Goal: Task Accomplishment & Management: Complete application form

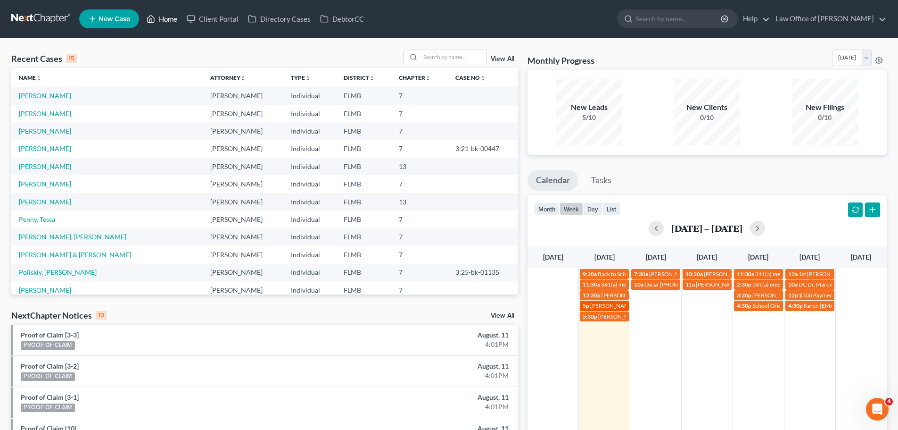
click at [592, 306] on span "[PERSON_NAME] [PHONE_NUMBER]" at bounding box center [637, 305] width 95 height 7
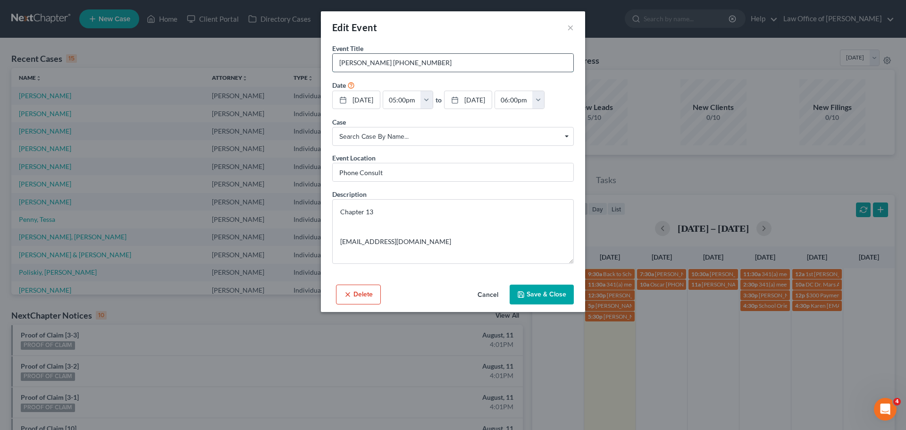
click at [465, 60] on input "[PERSON_NAME] [PHONE_NUMBER]" at bounding box center [452, 63] width 241 height 18
click at [571, 29] on button "×" at bounding box center [570, 27] width 7 height 11
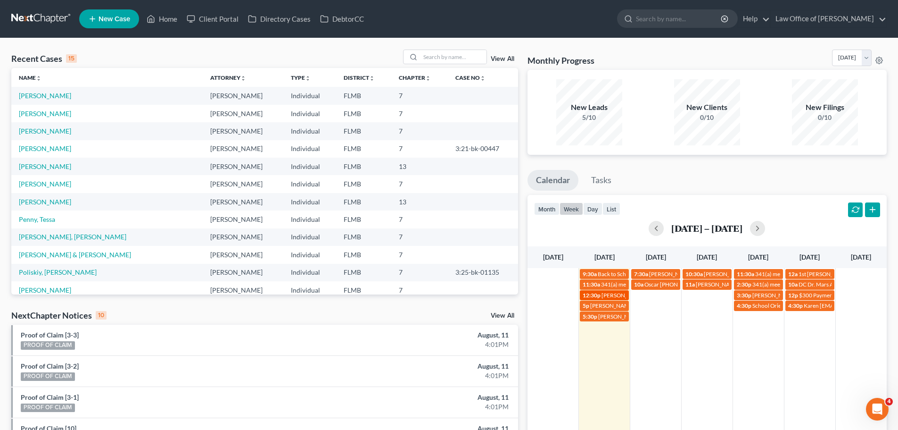
click at [595, 299] on link "12:30p [PERSON_NAME] [PHONE_NUMBER]" at bounding box center [604, 295] width 49 height 10
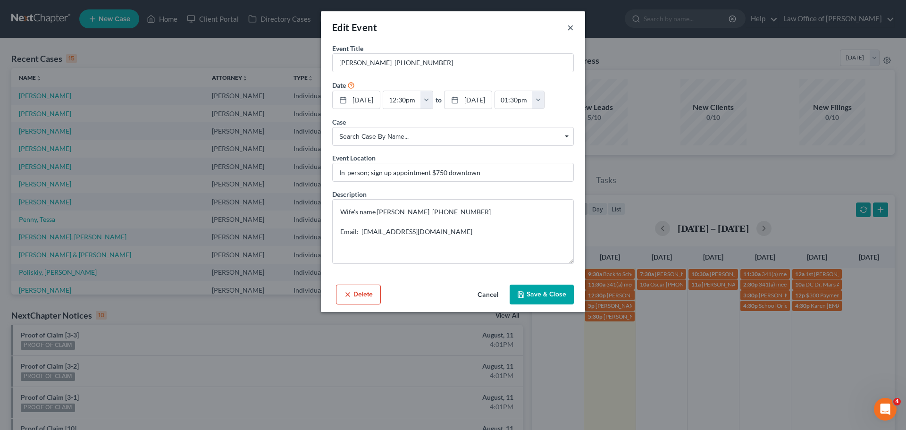
click at [572, 29] on button "×" at bounding box center [570, 27] width 7 height 11
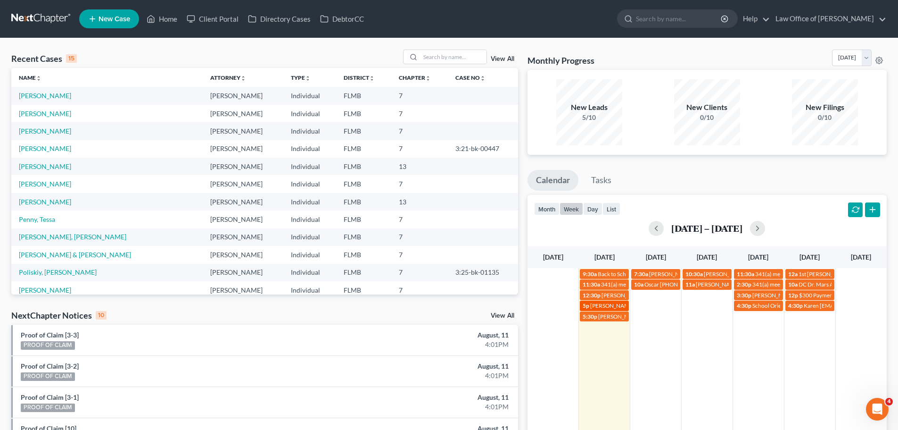
click at [606, 302] on span "[PERSON_NAME] [PHONE_NUMBER]" at bounding box center [637, 305] width 95 height 7
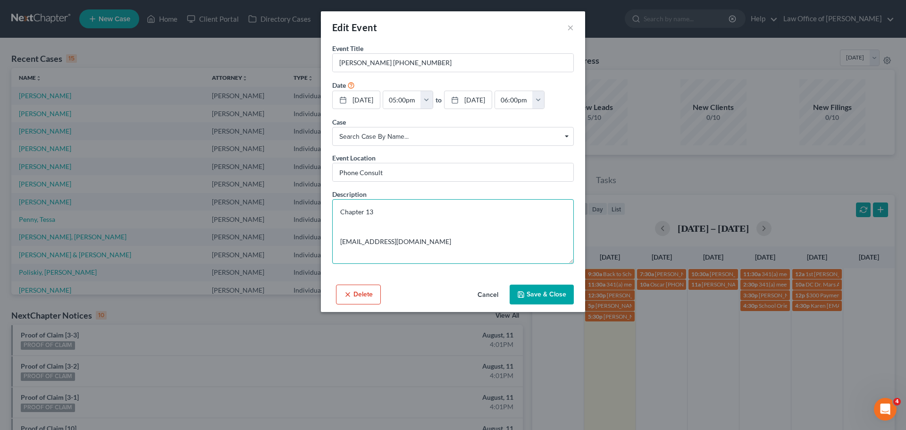
drag, startPoint x: 414, startPoint y: 250, endPoint x: 304, endPoint y: 252, distance: 110.4
click at [304, 252] on div "Edit Event × Event Title * [PERSON_NAME] [PHONE_NUMBER] Date [DATE] close Date …" at bounding box center [453, 215] width 906 height 430
click at [471, 70] on input "[PERSON_NAME] [PHONE_NUMBER]" at bounding box center [452, 63] width 241 height 18
drag, startPoint x: 473, startPoint y: 67, endPoint x: 370, endPoint y: 58, distance: 103.2
click at [370, 58] on input "[PERSON_NAME] [PHONE_NUMBER]" at bounding box center [452, 63] width 241 height 18
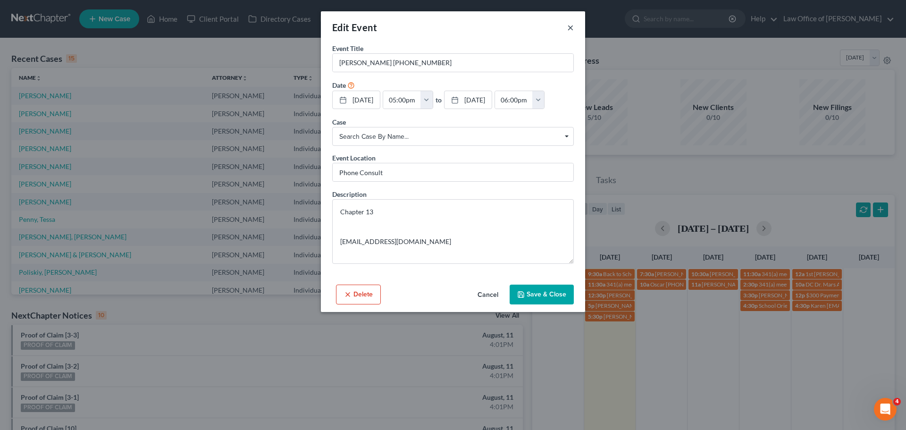
click at [570, 28] on button "×" at bounding box center [570, 27] width 7 height 11
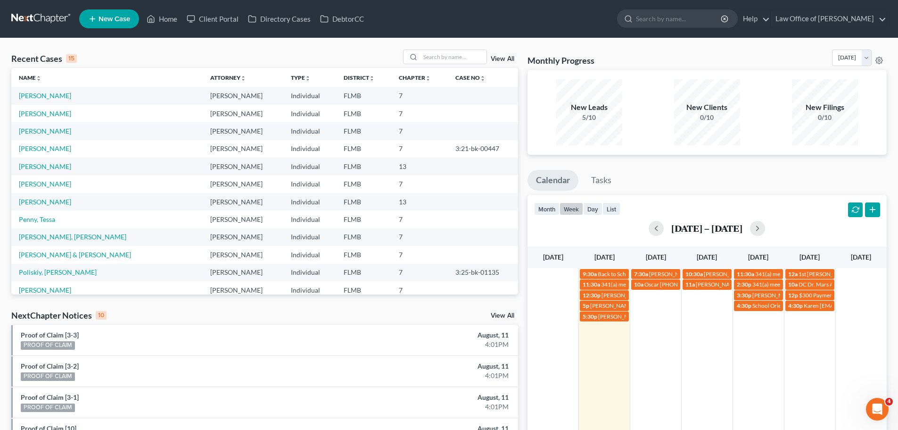
click at [645, 293] on td "10a Oscar [PHONE_NUMBER] ([PERSON_NAME] will translate) [EMAIL_ADDRESS][DOMAIN_…" at bounding box center [656, 300] width 51 height 42
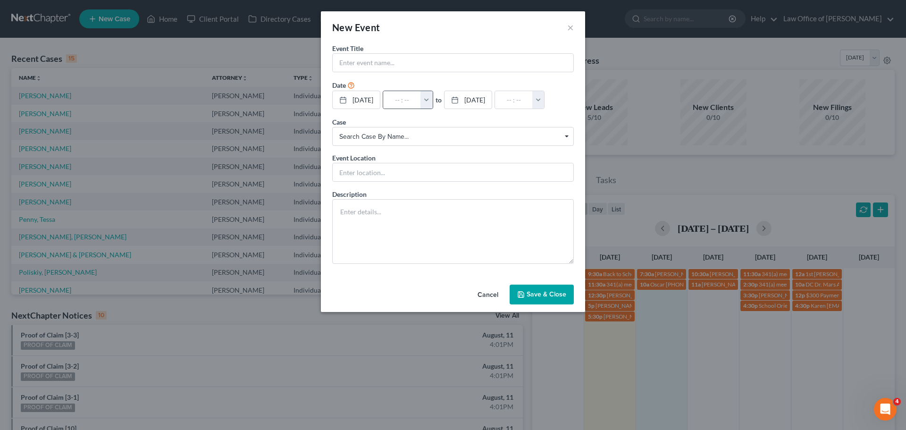
click at [432, 100] on button "button" at bounding box center [426, 100] width 12 height 18
click at [457, 188] on link "12:30pm" at bounding box center [446, 186] width 53 height 16
type input "12:30pm"
type input "01:30pm"
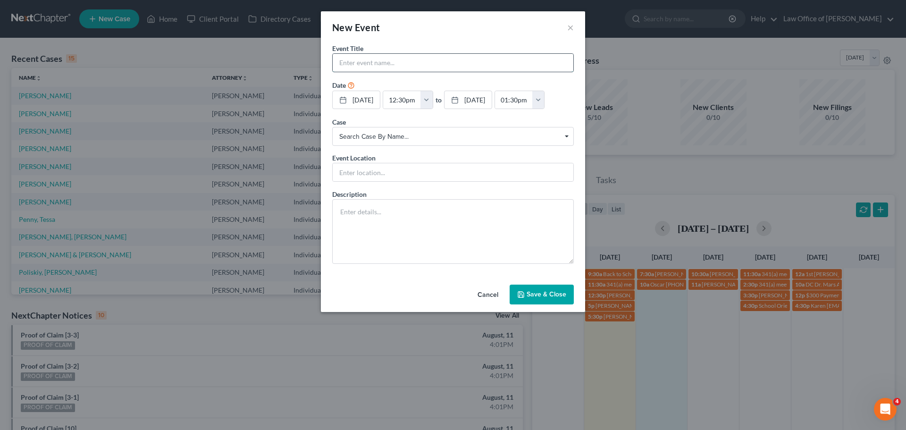
click at [442, 69] on input "text" at bounding box center [452, 63] width 241 height 18
click at [508, 62] on input "[PERSON_NAME]" at bounding box center [452, 63] width 241 height 18
type input "[PERSON_NAME] [PHONE_NUMBER]"
click at [544, 299] on button "Save & Close" at bounding box center [541, 294] width 64 height 20
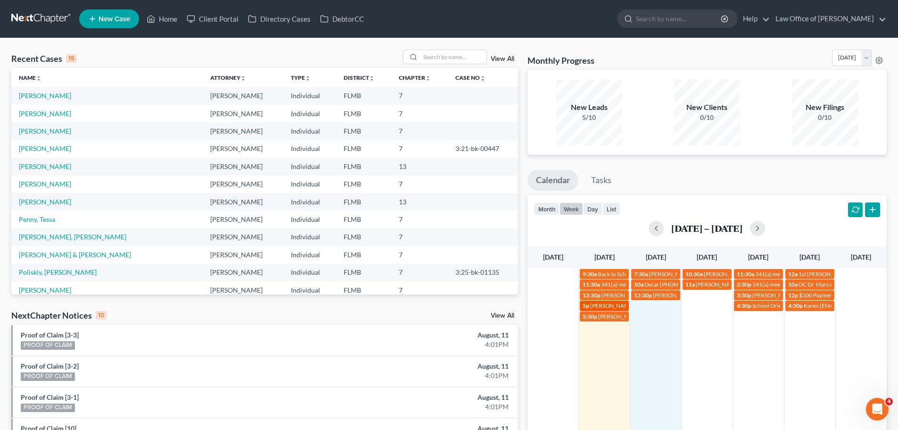
click at [593, 302] on span "[PERSON_NAME] [PHONE_NUMBER]" at bounding box center [637, 305] width 95 height 7
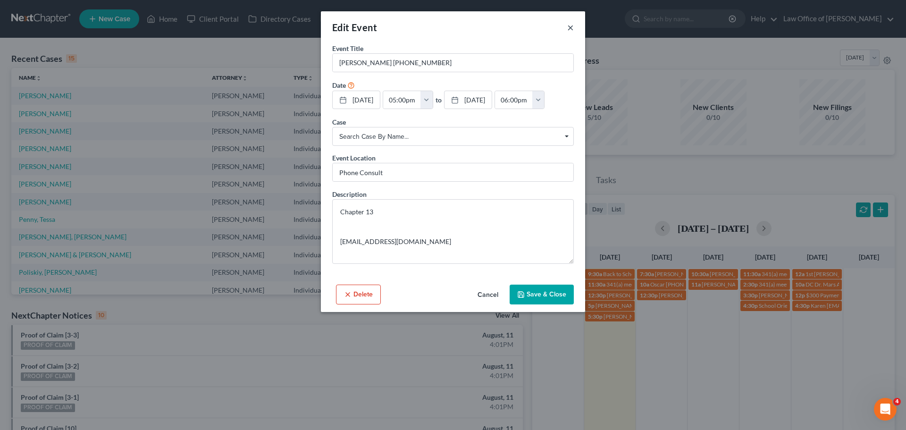
click at [572, 25] on button "×" at bounding box center [570, 27] width 7 height 11
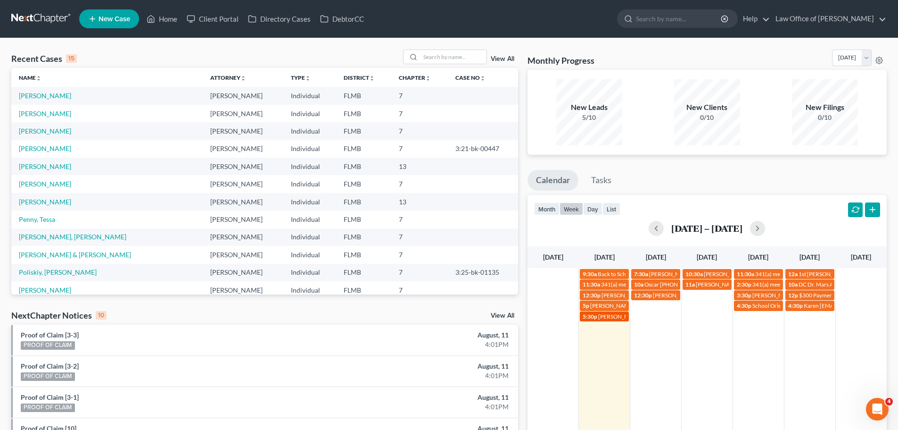
click at [611, 318] on span "[PERSON_NAME] [PHONE_NUMBER]" at bounding box center [645, 316] width 95 height 7
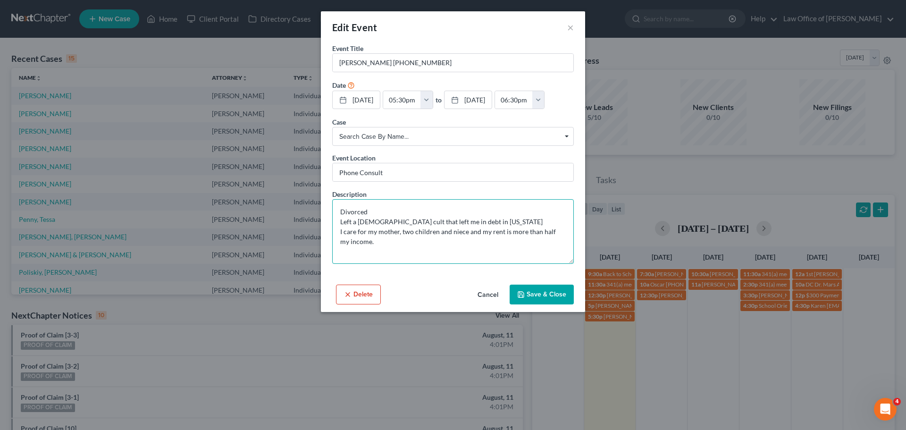
drag, startPoint x: 403, startPoint y: 244, endPoint x: 399, endPoint y: 225, distance: 19.4
click at [399, 225] on textarea "Divorced Left a [DEMOGRAPHIC_DATA] cult that left me in debt in [US_STATE] I ca…" at bounding box center [452, 231] width 241 height 65
drag, startPoint x: 403, startPoint y: 241, endPoint x: 387, endPoint y: 212, distance: 32.9
click at [387, 212] on textarea "Divorced Left a [DEMOGRAPHIC_DATA] cult that left me in debt in [US_STATE] I ca…" at bounding box center [452, 231] width 241 height 65
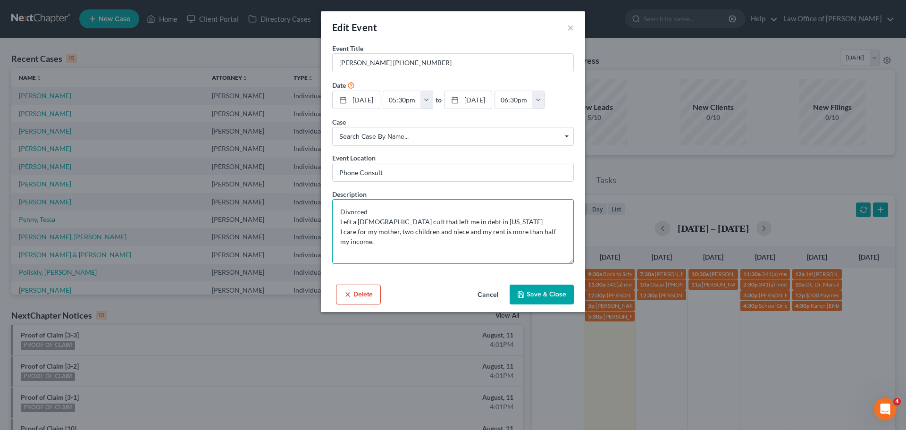
click at [387, 212] on textarea "Divorced Left a [DEMOGRAPHIC_DATA] cult that left me in debt in [US_STATE] I ca…" at bounding box center [452, 231] width 241 height 65
drag, startPoint x: 391, startPoint y: 240, endPoint x: 386, endPoint y: 214, distance: 26.4
click at [386, 214] on textarea "Divorced Left a [DEMOGRAPHIC_DATA] cult that left me in debt in [US_STATE] I ca…" at bounding box center [452, 231] width 241 height 65
click at [403, 244] on textarea "Divorced Left a [DEMOGRAPHIC_DATA] cult that left me in debt in [US_STATE] I ca…" at bounding box center [452, 231] width 241 height 65
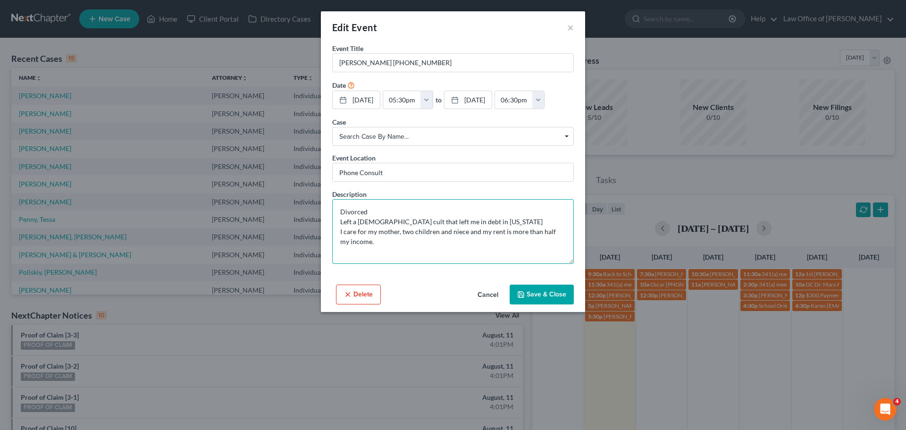
click at [410, 241] on textarea "Divorced Left a [DEMOGRAPHIC_DATA] cult that left me in debt in [US_STATE] I ca…" at bounding box center [452, 231] width 241 height 65
click at [485, 223] on textarea "Divorced Left a [DEMOGRAPHIC_DATA] cult that left me in debt in [US_STATE] I ca…" at bounding box center [452, 231] width 241 height 65
click at [496, 255] on textarea "Divorced Left a [DEMOGRAPHIC_DATA] cult that left me in debt in [US_STATE] I ca…" at bounding box center [452, 231] width 241 height 65
